Goal: Task Accomplishment & Management: Use online tool/utility

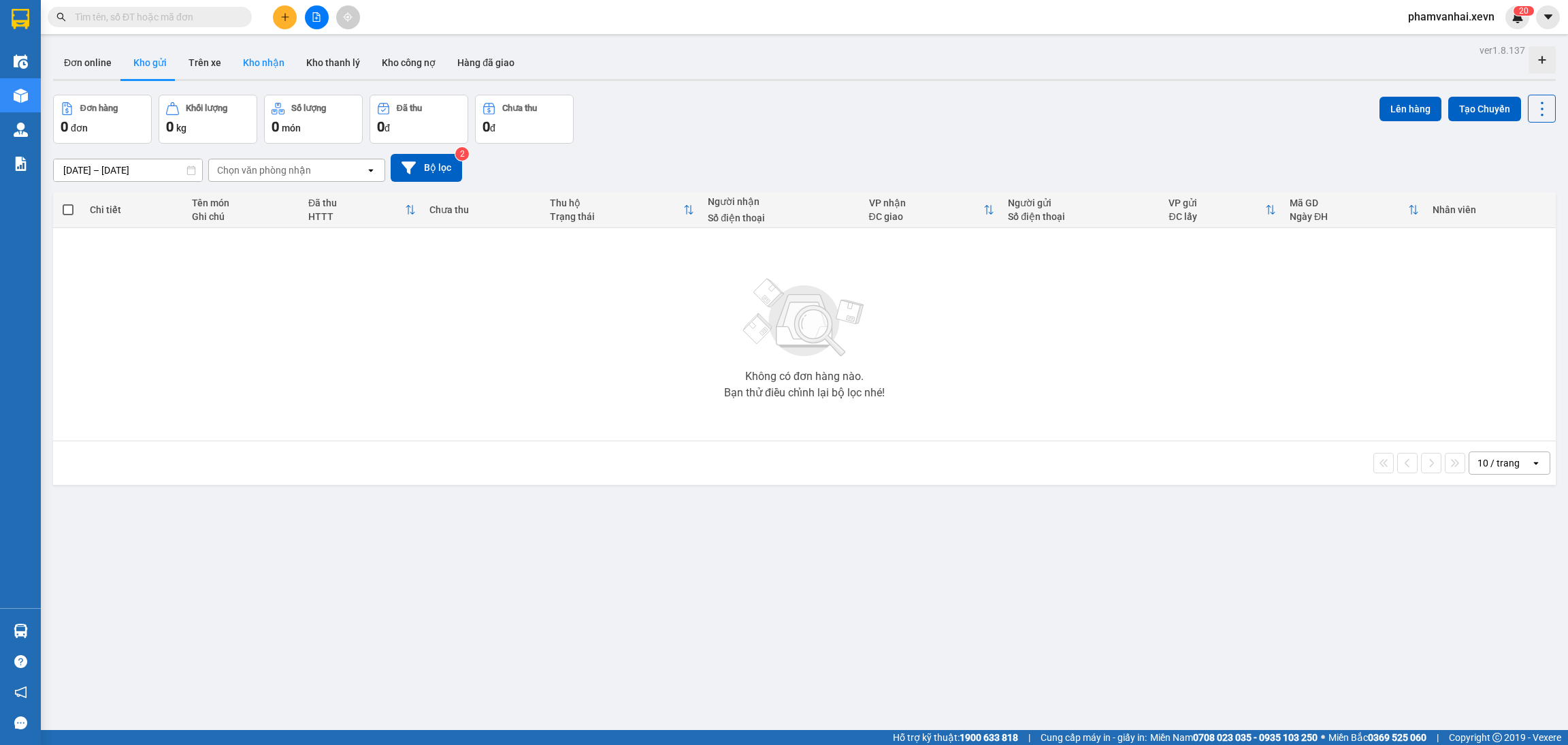
click at [255, 58] on button "Kho nhận" at bounding box center [263, 63] width 63 height 32
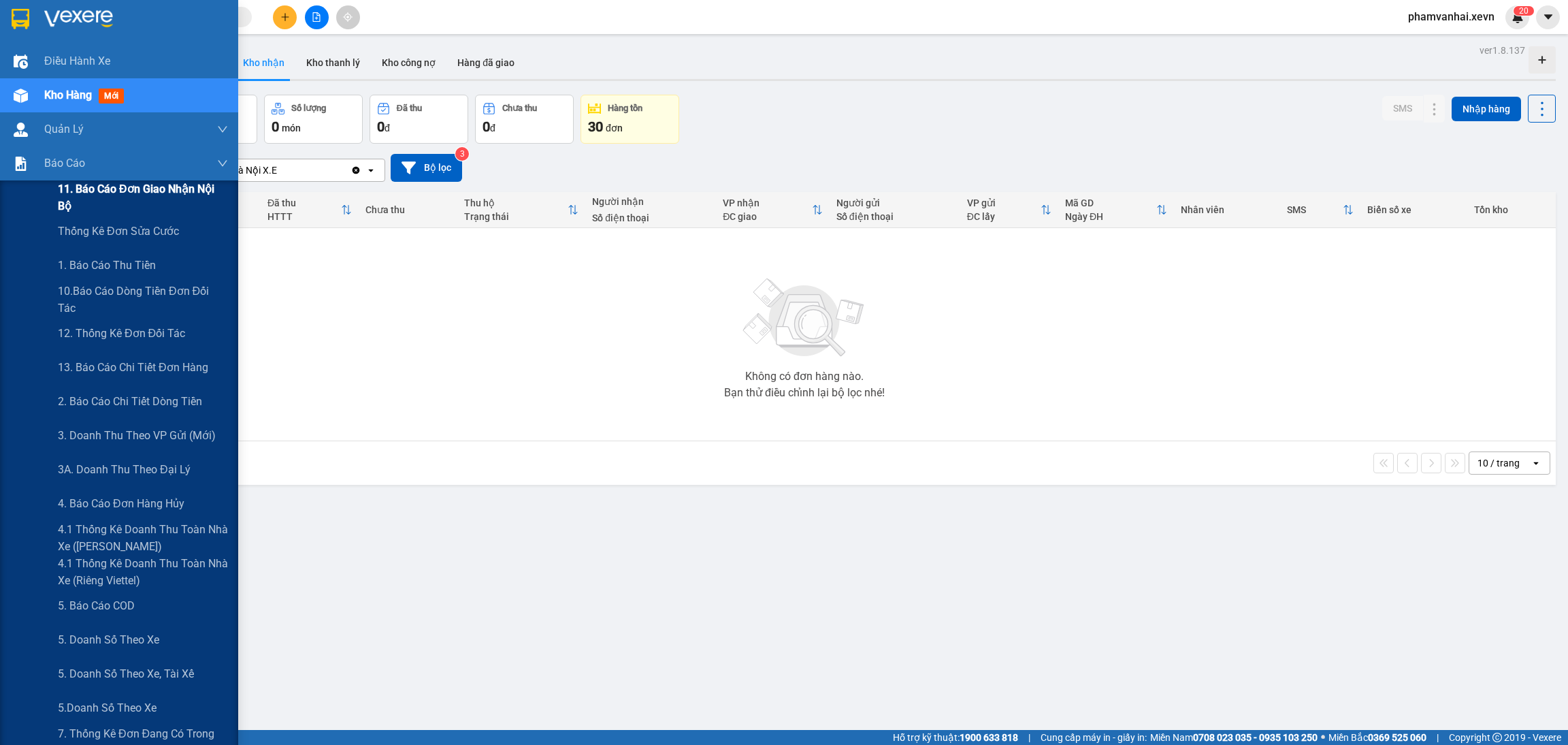
click at [191, 193] on span "11. Báo cáo đơn giao nhận nội bộ" at bounding box center [142, 197] width 170 height 34
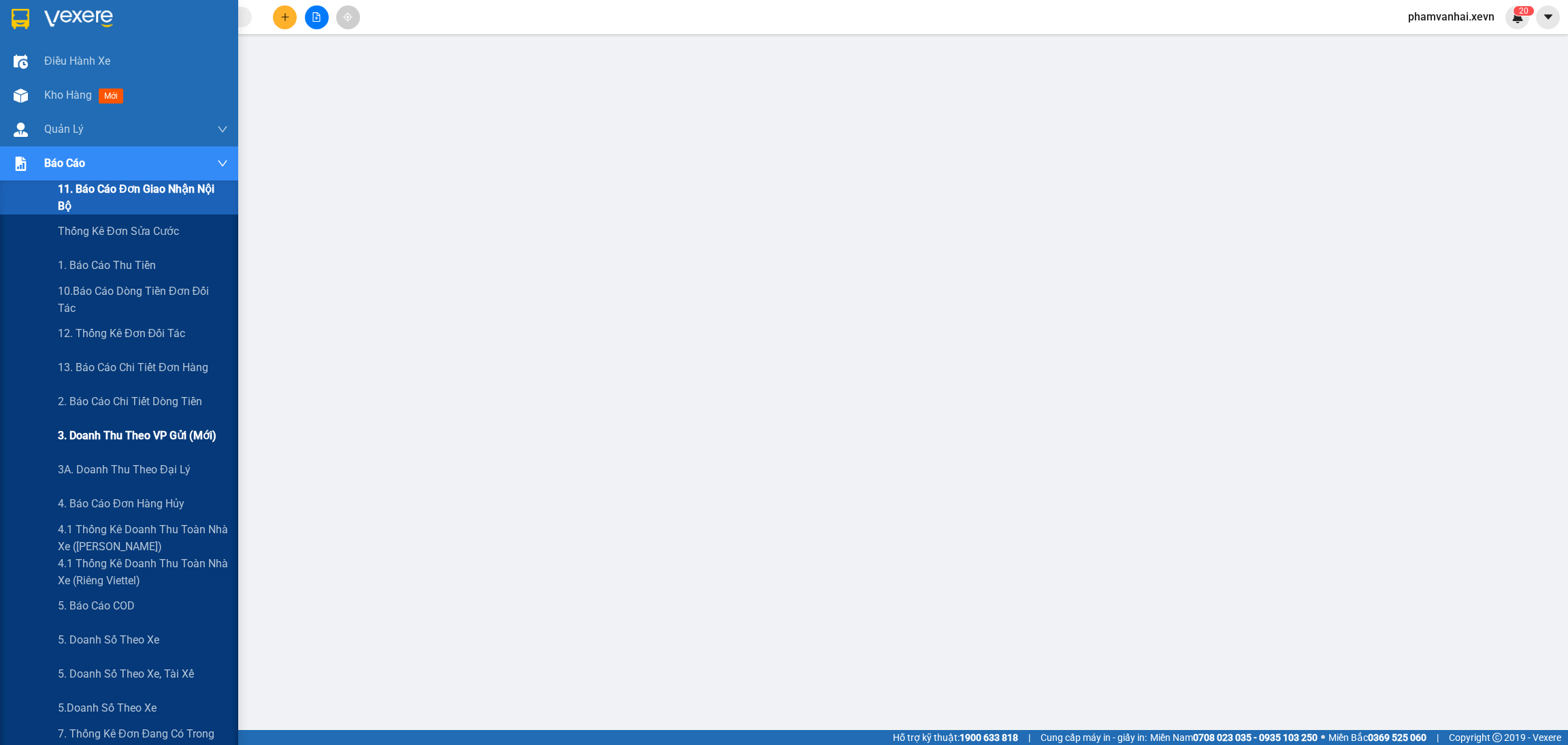
click at [159, 442] on span "3. Doanh Thu theo VP Gửi (mới)" at bounding box center [137, 435] width 159 height 17
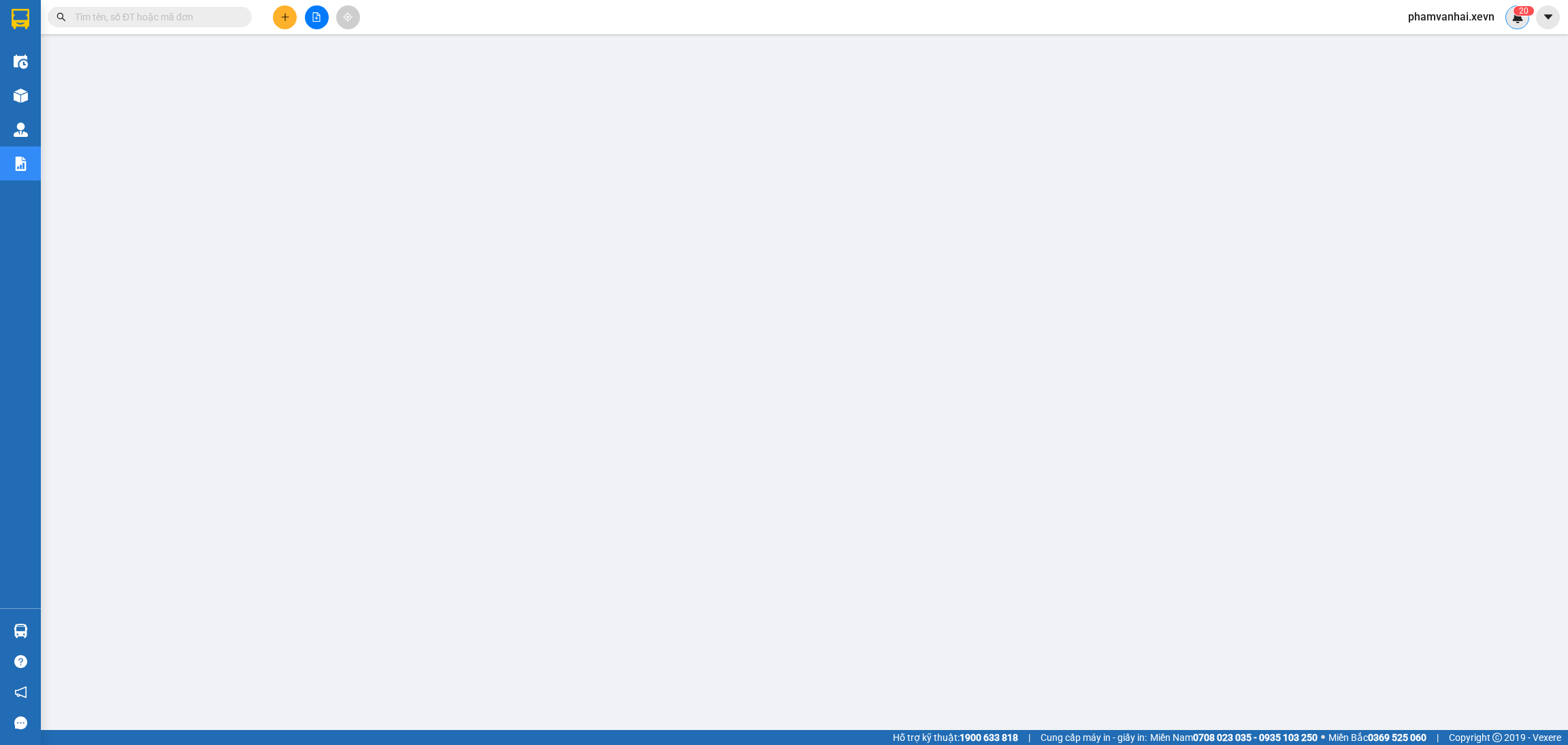
click at [1519, 16] on img at bounding box center [1517, 17] width 13 height 13
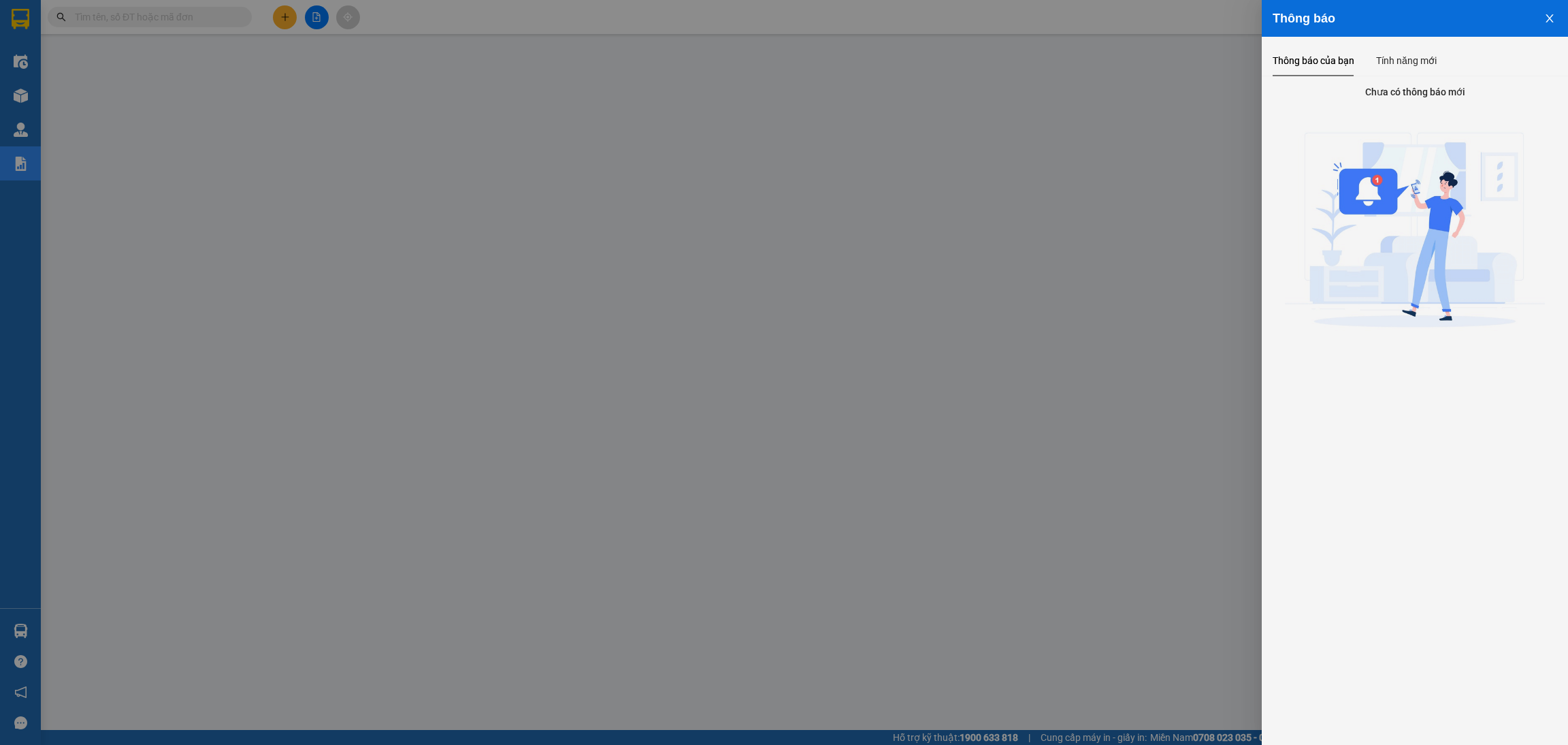
click at [1545, 13] on icon "close" at bounding box center [1550, 18] width 11 height 11
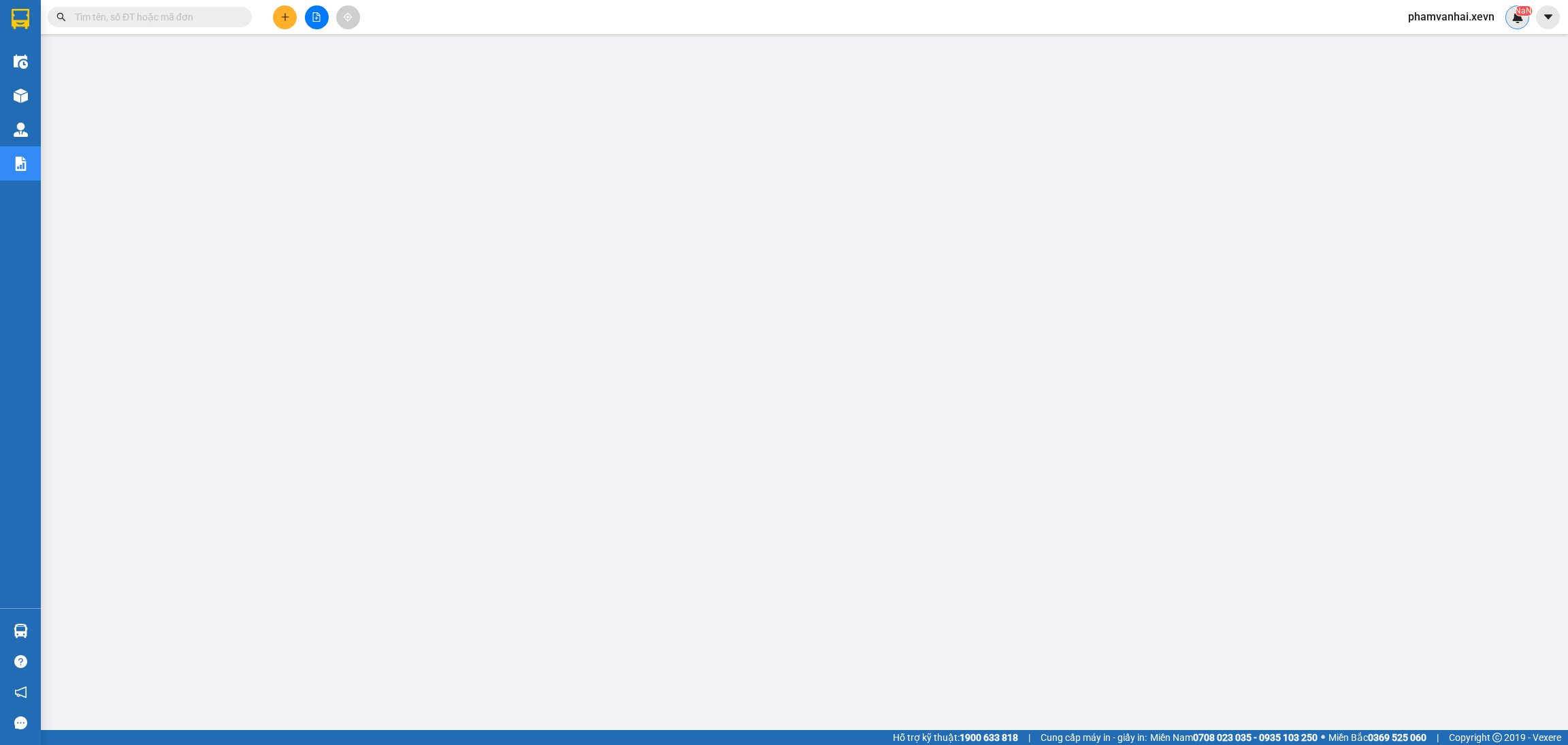
click at [1522, 10] on sup "NaN" at bounding box center [1523, 10] width 17 height 10
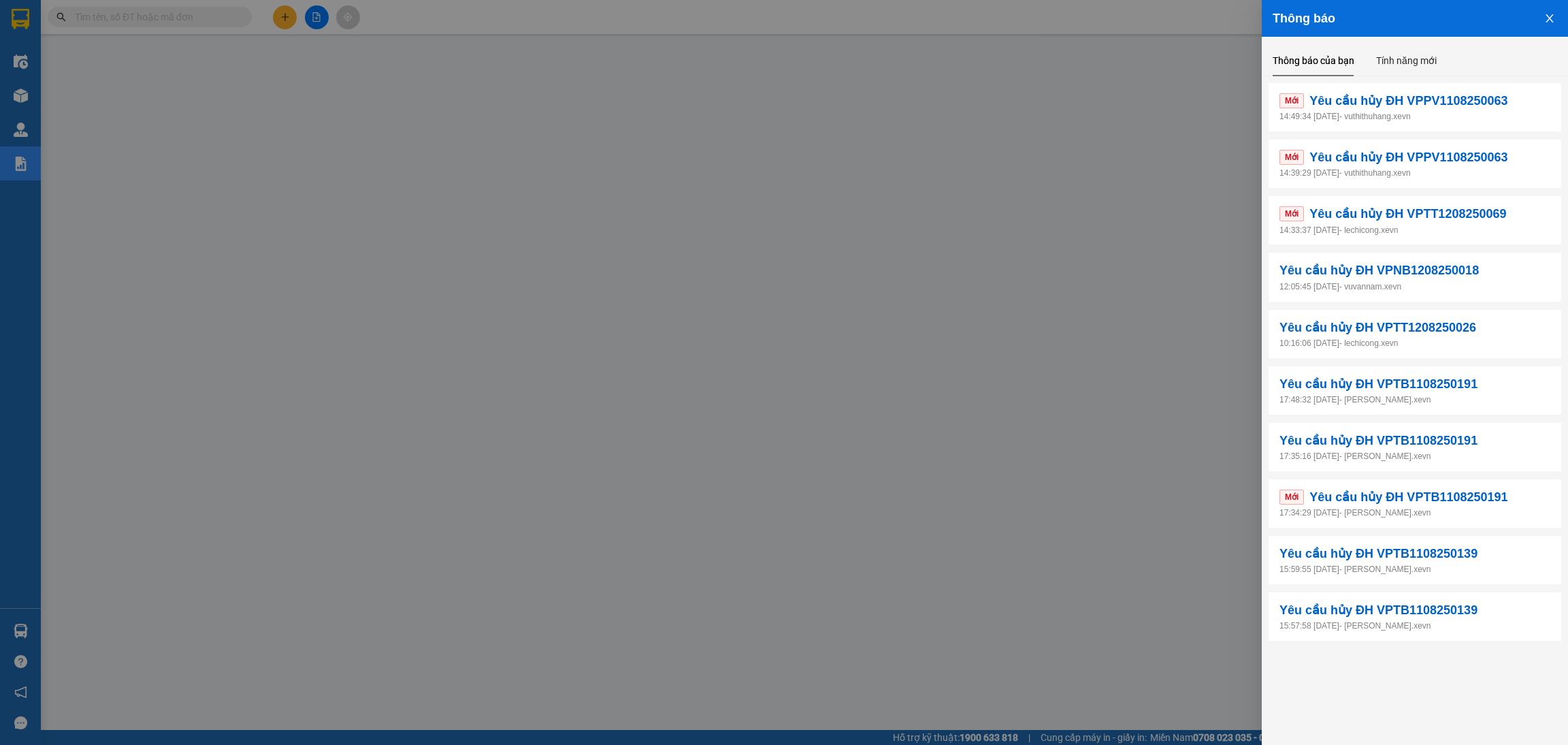
click at [1426, 114] on p "14:49:34 [DATE] - vuthithuhang.xevn" at bounding box center [1415, 117] width 271 height 13
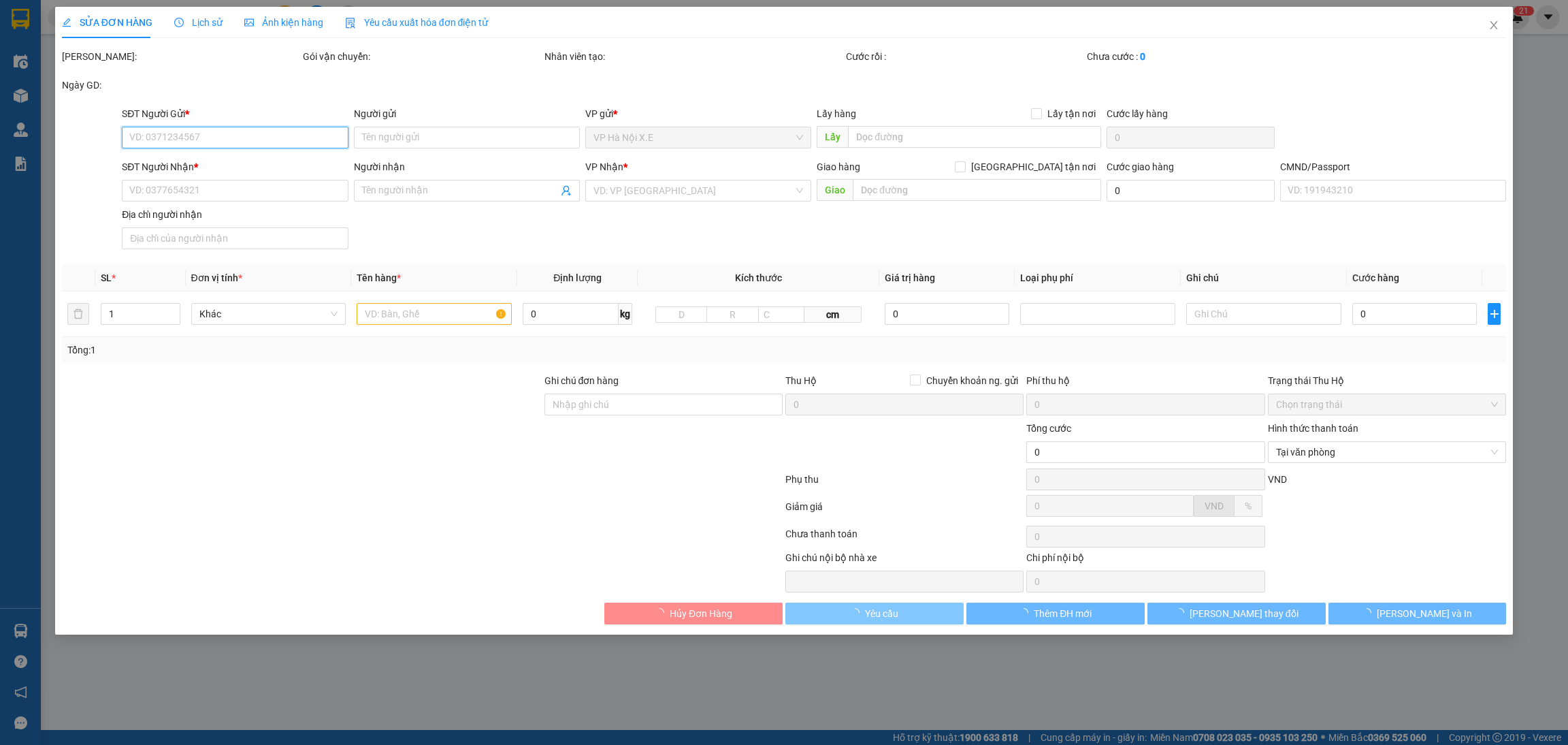
type input "0919793988"
type input "THÀNH THỦY"
type input "0972533682"
type input "Lương"
type input "123"
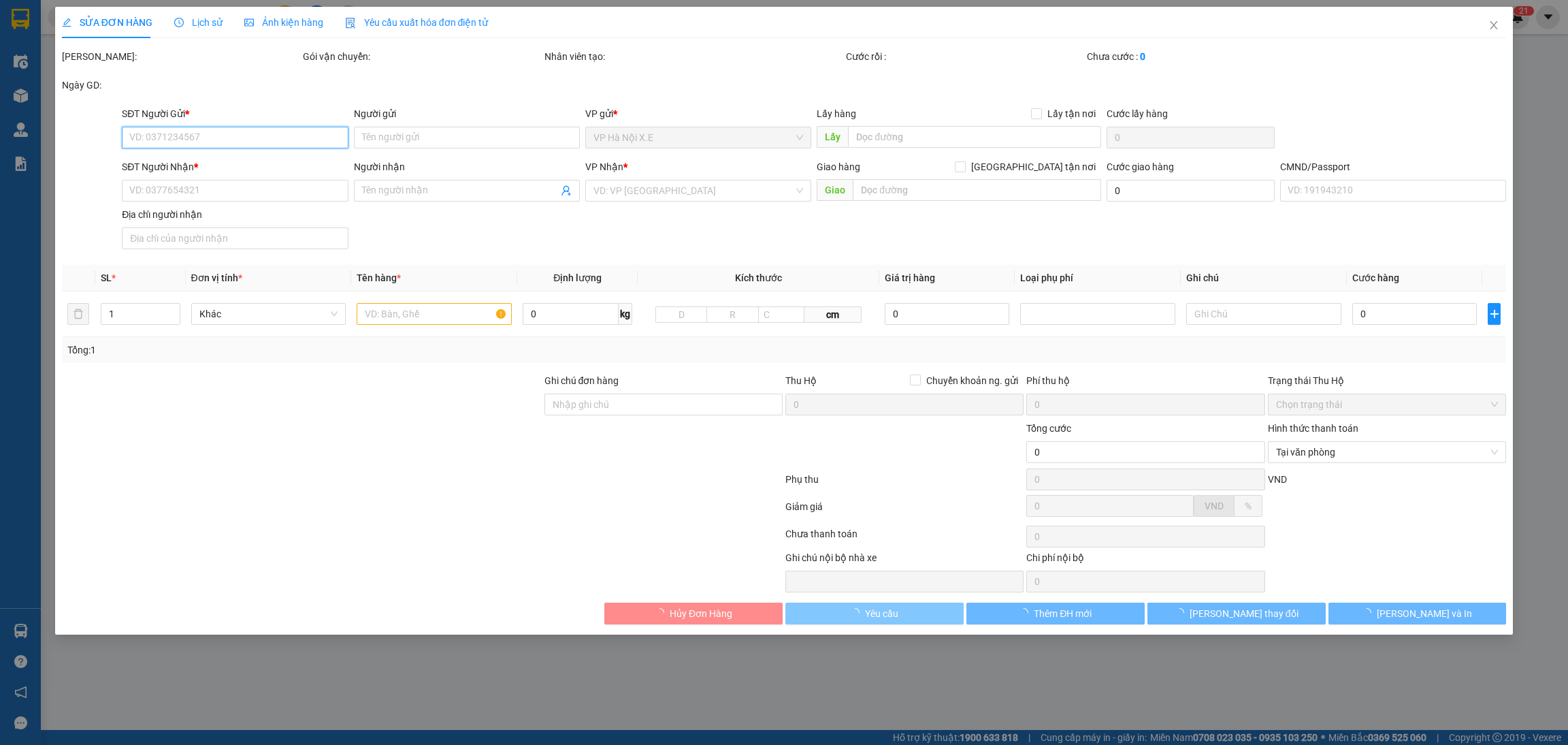
type input "35.000"
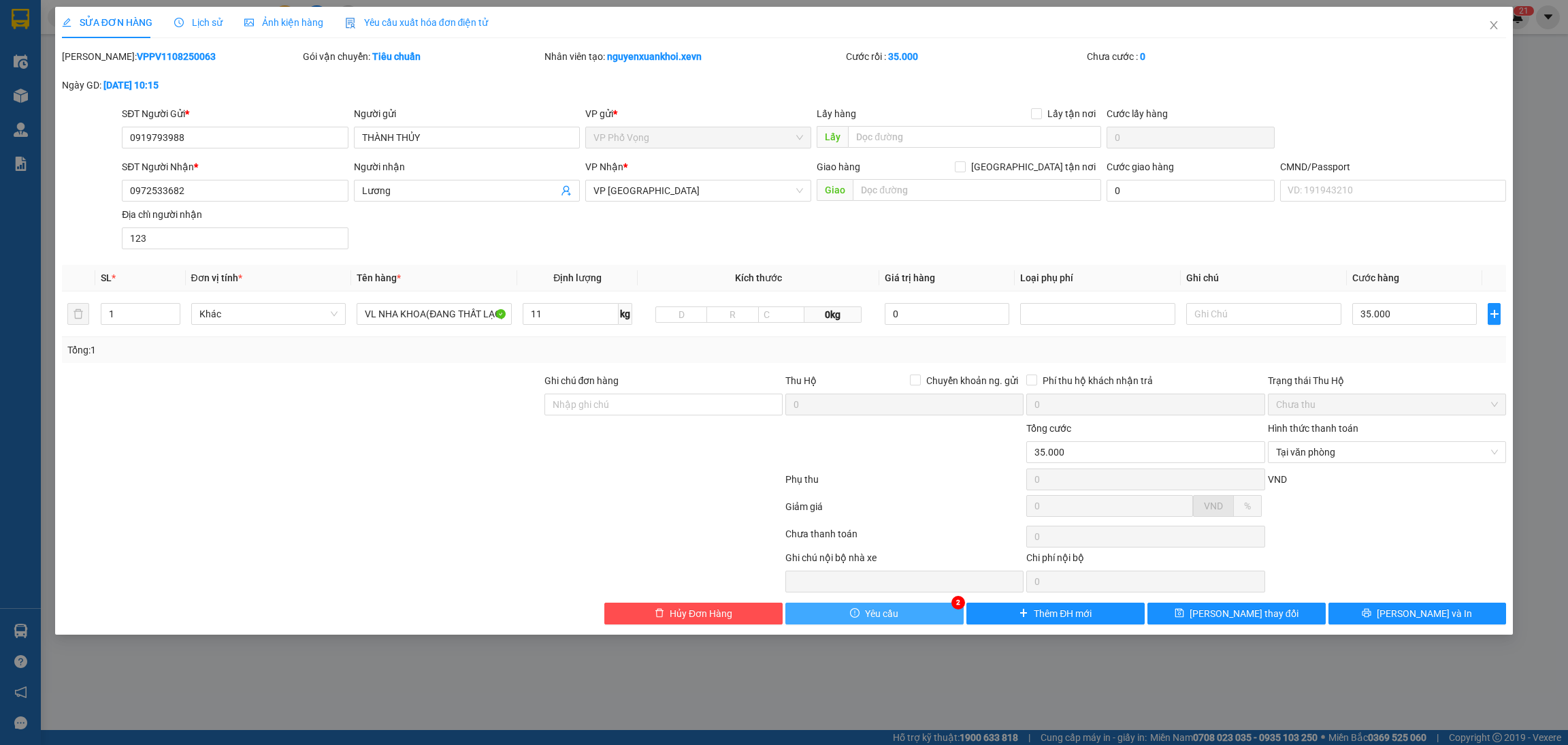
click at [902, 622] on button "Yêu cầu" at bounding box center [874, 614] width 179 height 22
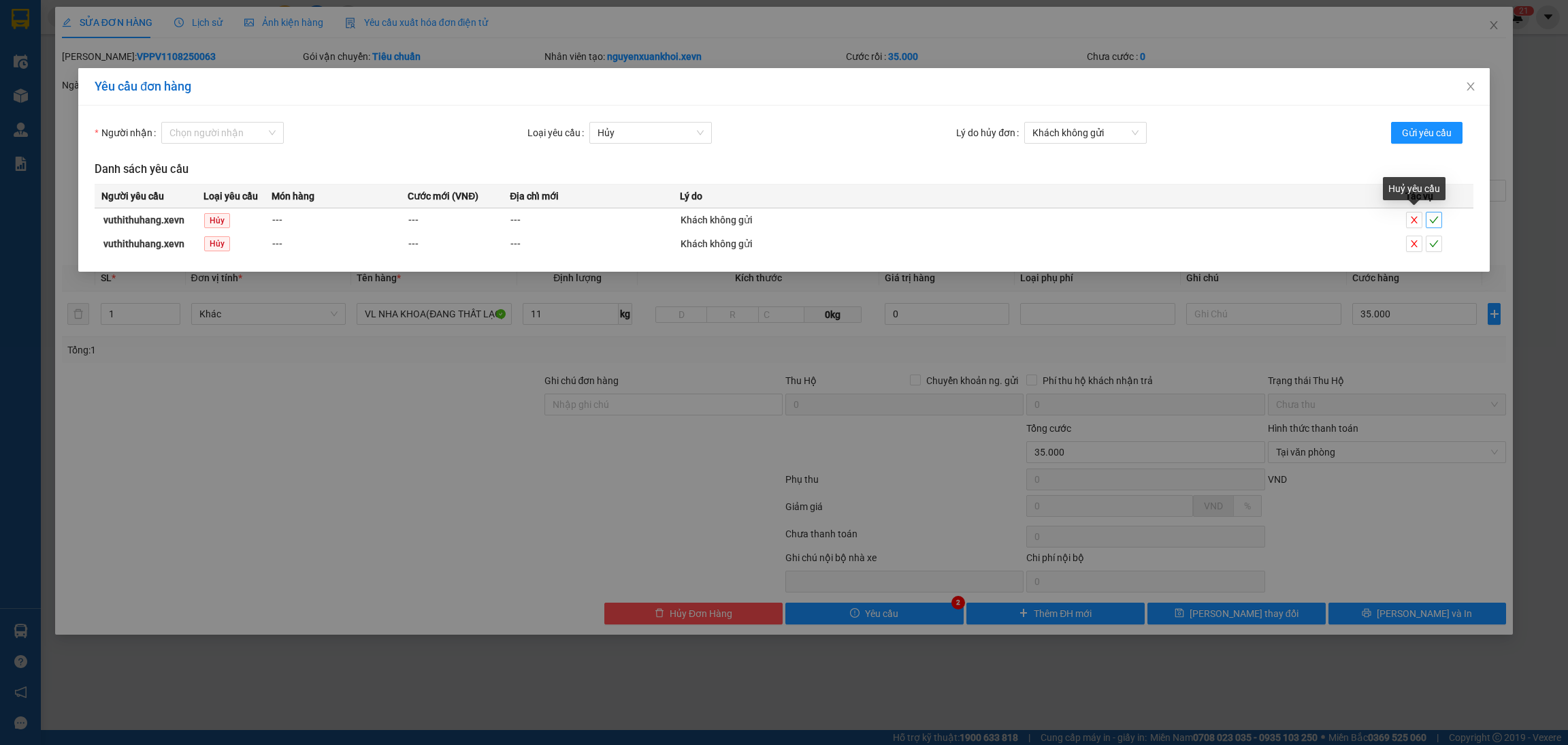
click at [1426, 219] on span "check" at bounding box center [1434, 219] width 15 height 10
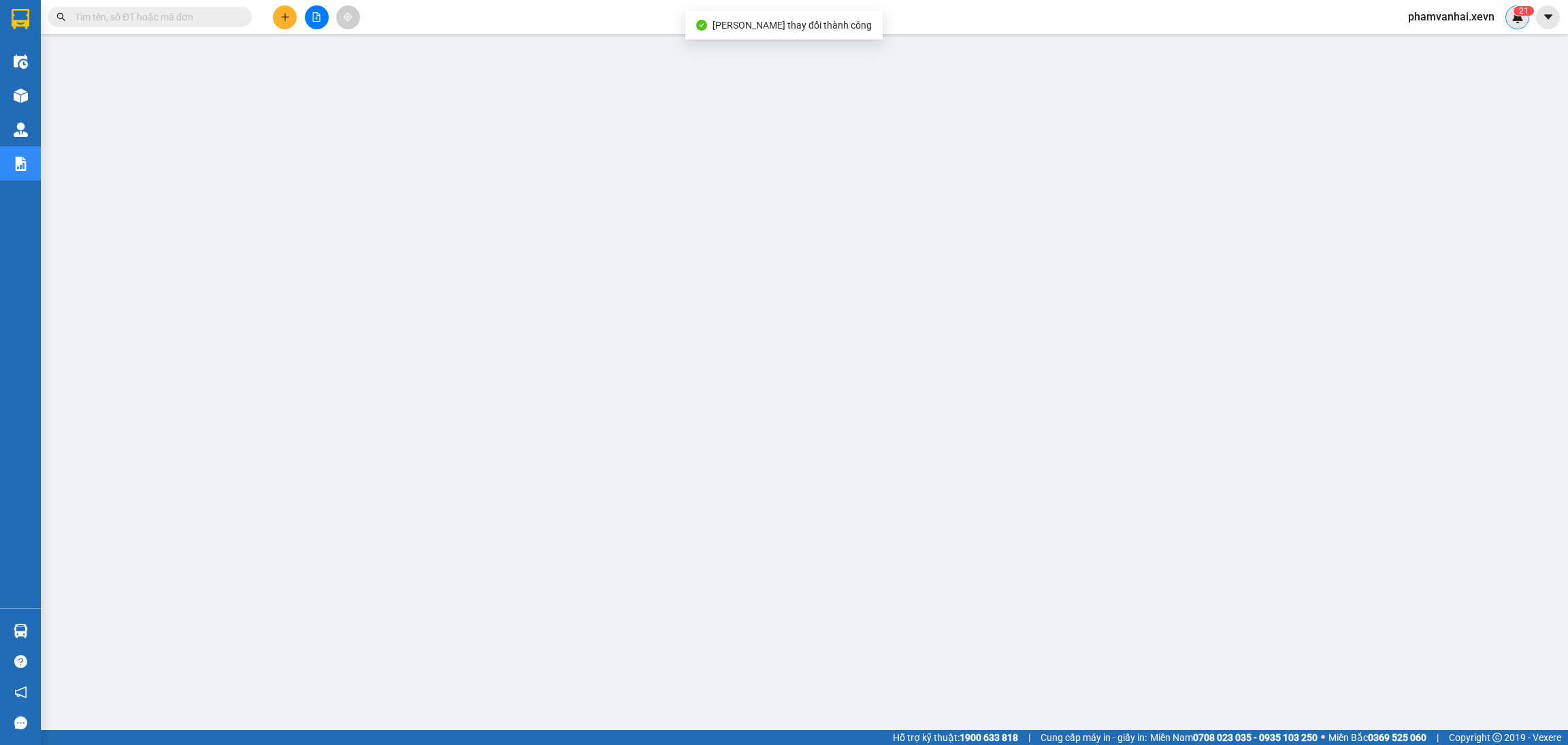
click at [1510, 26] on div "2 1" at bounding box center [1517, 17] width 24 height 24
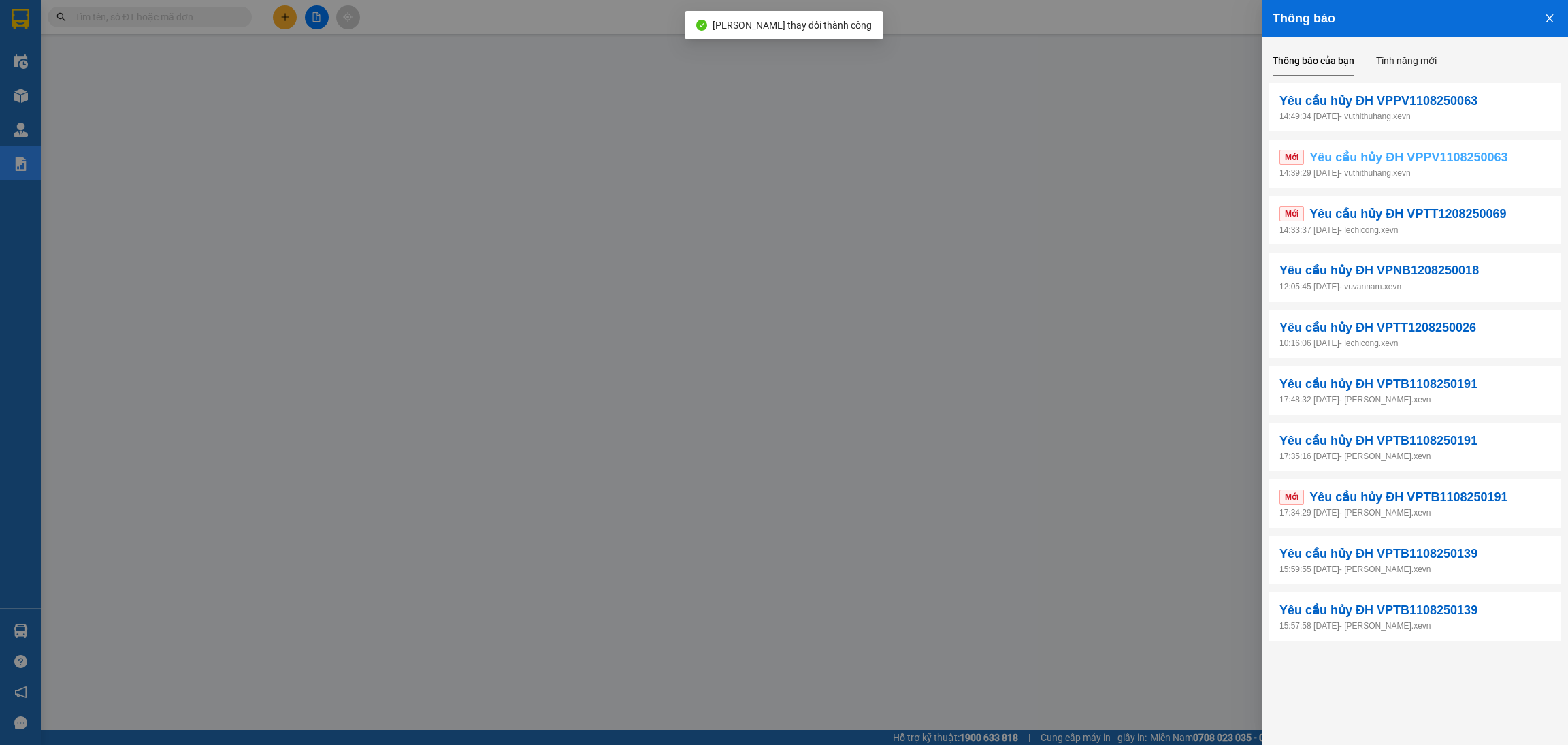
click at [1422, 162] on span "Yêu cầu hủy ĐH VPPV1108250063" at bounding box center [1408, 157] width 198 height 19
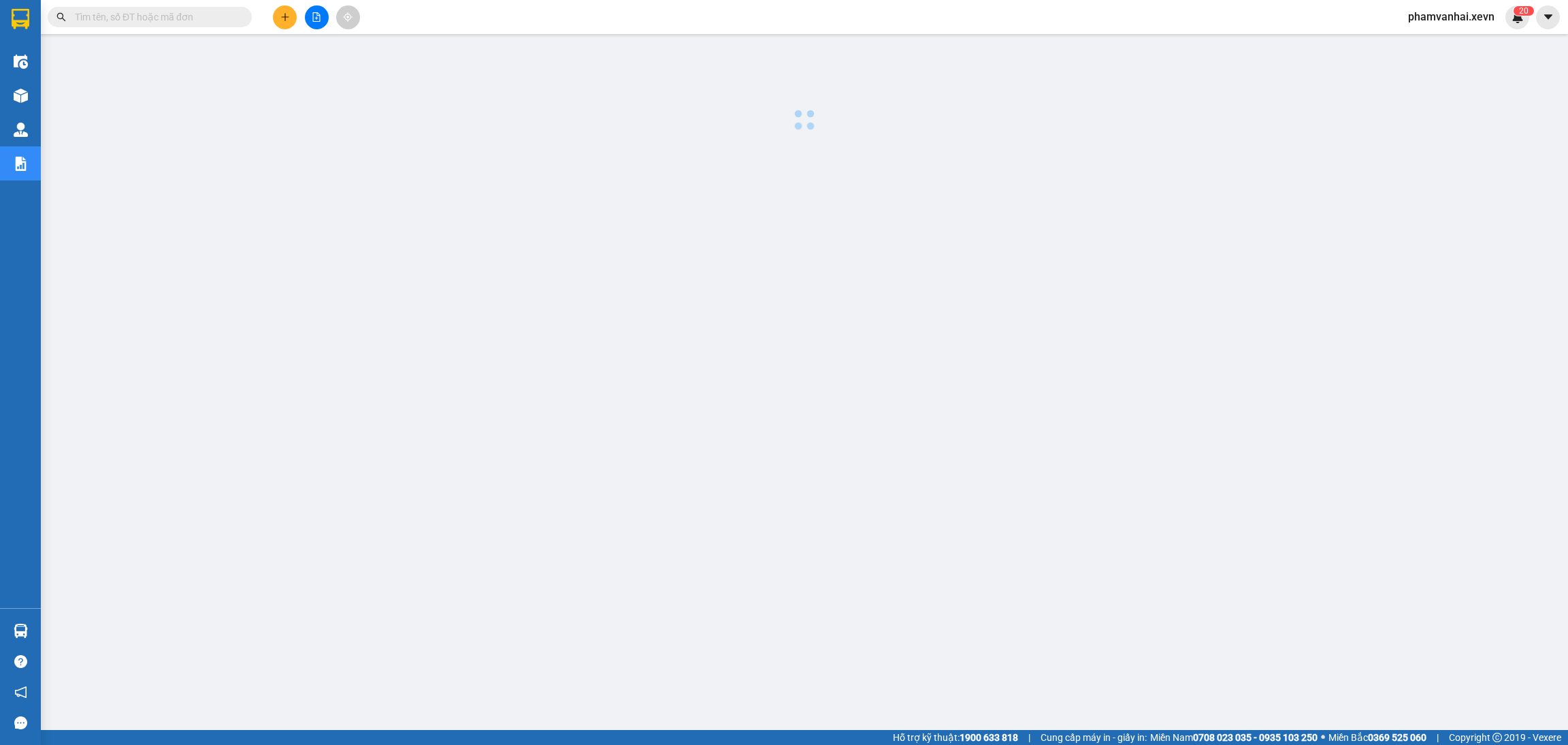
click at [1492, 30] on div "Kết quả tìm kiếm ( 0 ) Bộ lọc No Data phamvanhai.xevn 2 0" at bounding box center [784, 17] width 1568 height 34
click at [1513, 16] on img at bounding box center [1517, 17] width 13 height 13
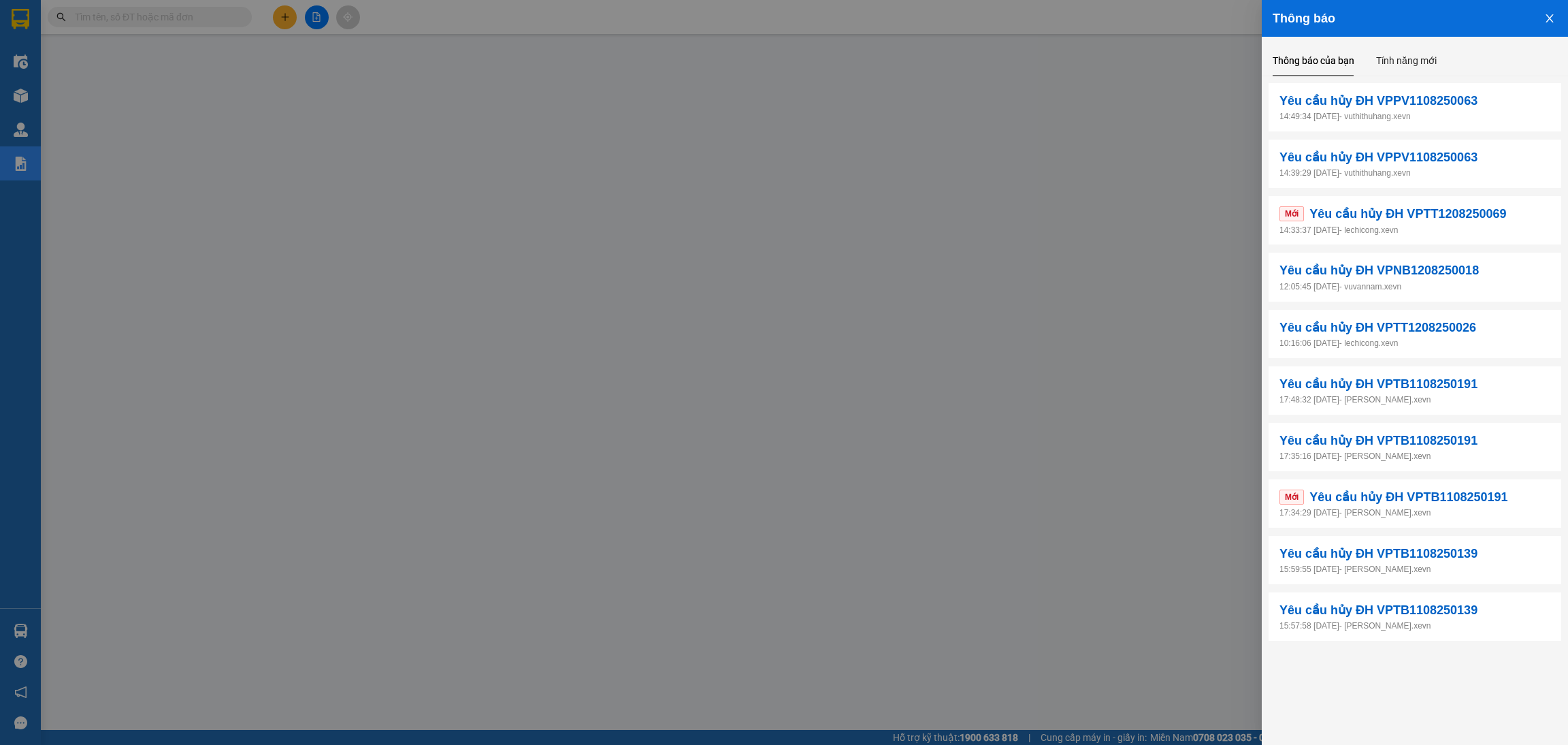
click at [1386, 201] on div "Mới Yêu cầu hủy ĐH VPTT1208250069 14:33:37 [DATE] - lechicong.xevn" at bounding box center [1415, 220] width 293 height 48
click at [1366, 220] on span "Yêu cầu hủy ĐH VPTT1208250069" at bounding box center [1407, 214] width 197 height 19
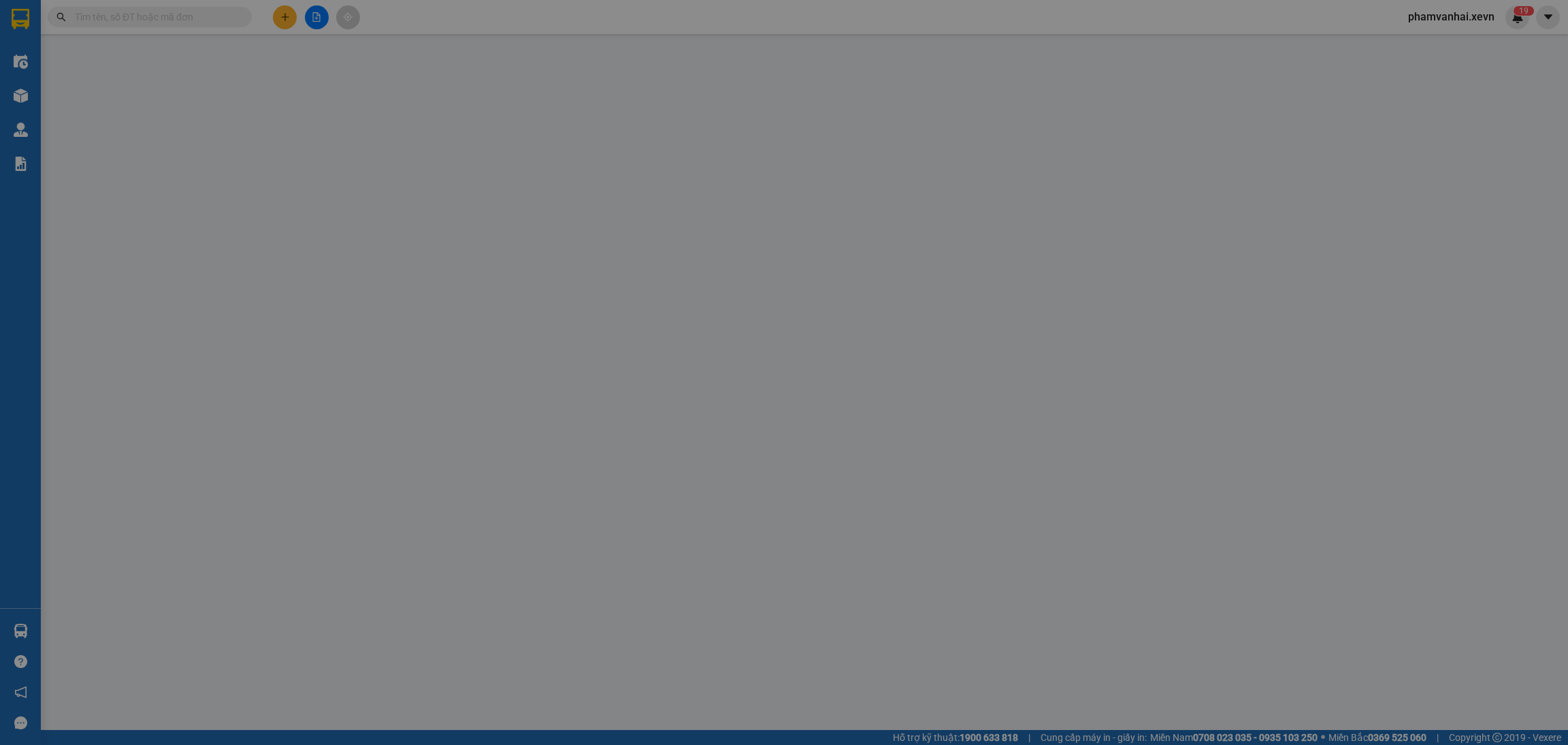
type input "0385087923"
type input "TUẤN ANH"
type input "0913388384"
type input "NAM"
type input "25.000"
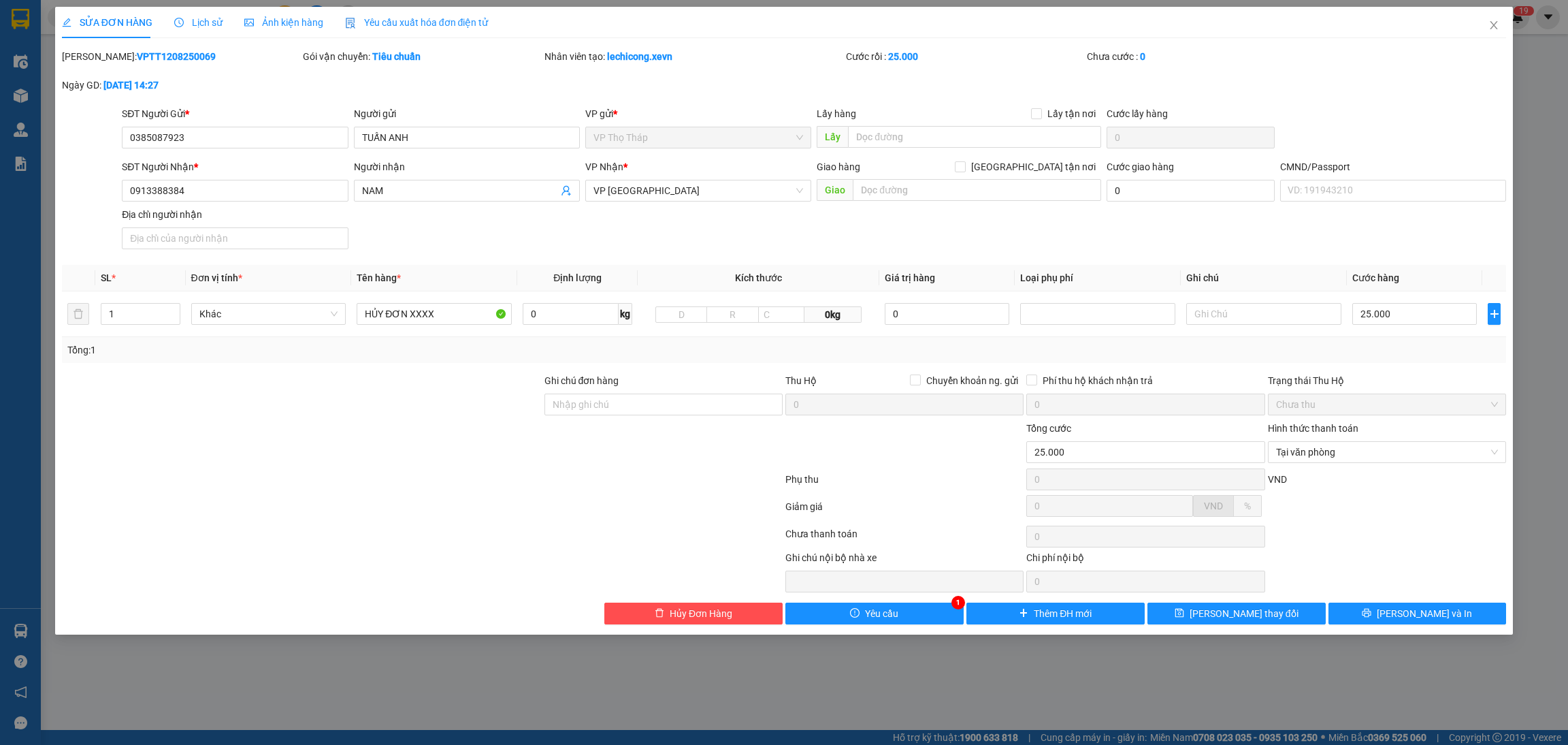
click at [912, 631] on div "SỬA ĐƠN HÀNG Lịch sử Ảnh kiện hàng Yêu cầu xuất hóa đơn điện tử Total Paid Fee …" at bounding box center [784, 320] width 1458 height 628
click at [920, 613] on button "Yêu cầu" at bounding box center [874, 614] width 179 height 22
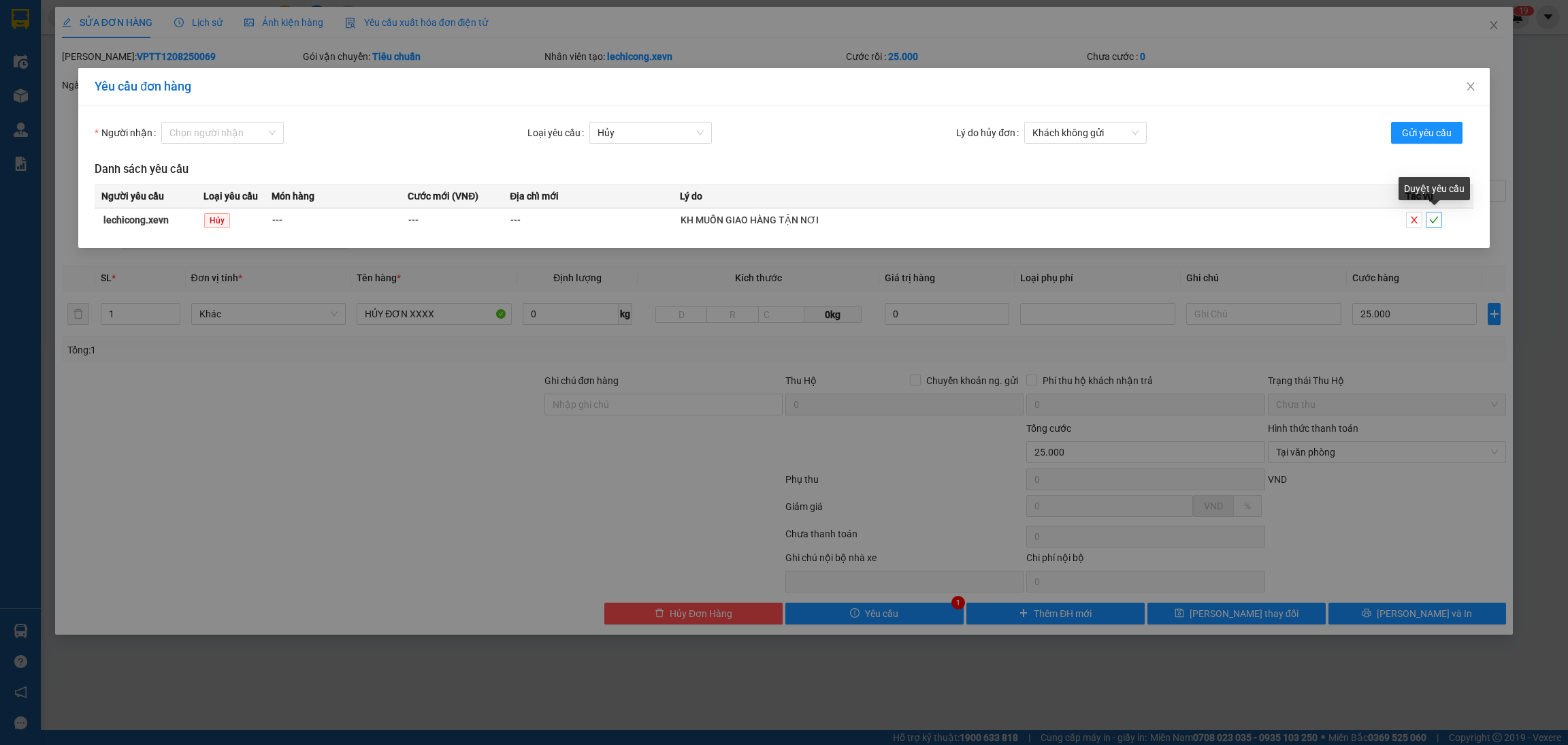
click at [1431, 213] on button "button" at bounding box center [1434, 220] width 16 height 16
